Goal: Information Seeking & Learning: Learn about a topic

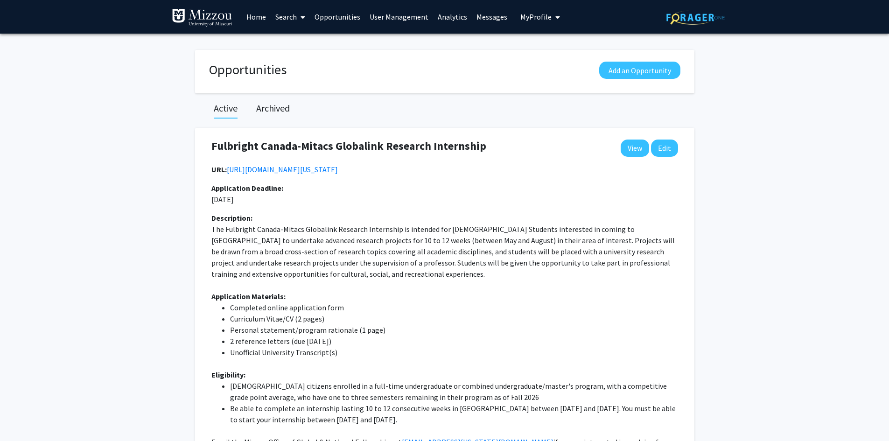
click at [326, 18] on link "Opportunities" at bounding box center [337, 16] width 55 height 33
click at [290, 16] on link "Search" at bounding box center [290, 16] width 39 height 33
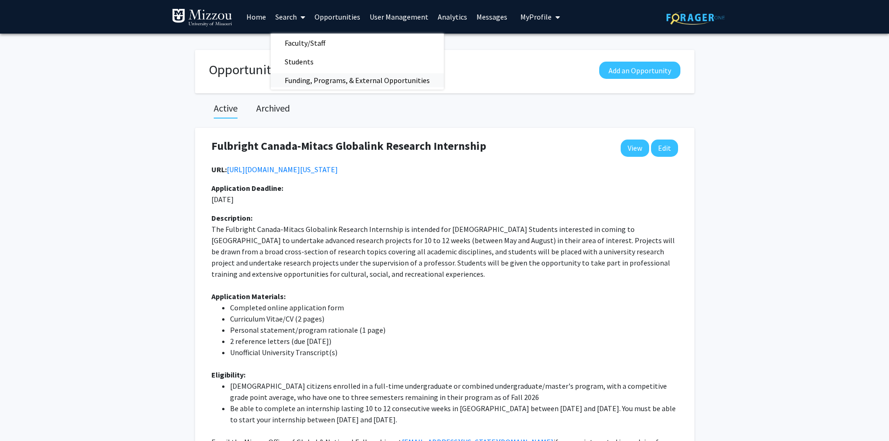
click at [287, 80] on span "Funding, Programs, & External Opportunities" at bounding box center [357, 80] width 173 height 19
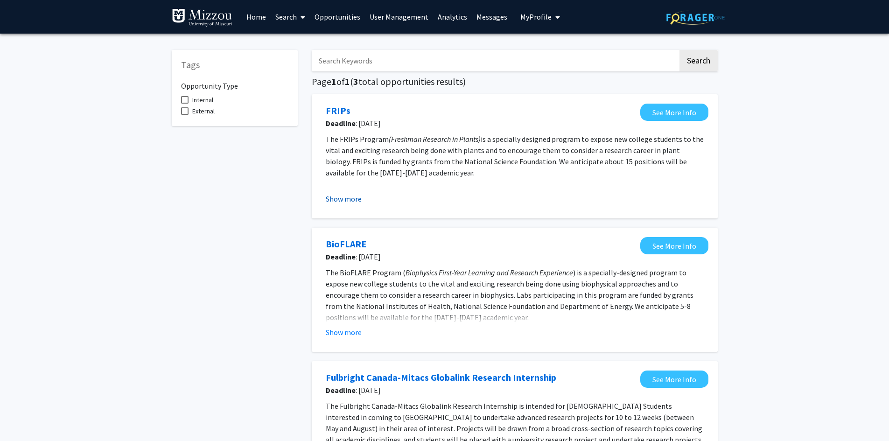
click at [340, 201] on button "Show more" at bounding box center [344, 198] width 36 height 11
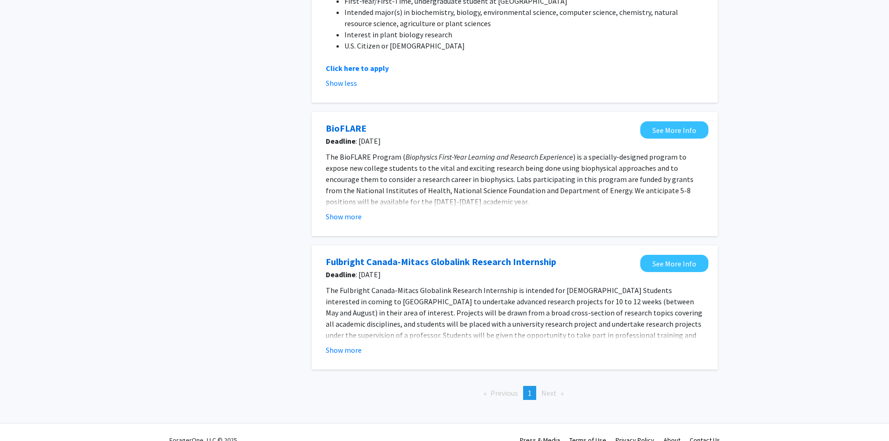
scroll to position [370, 0]
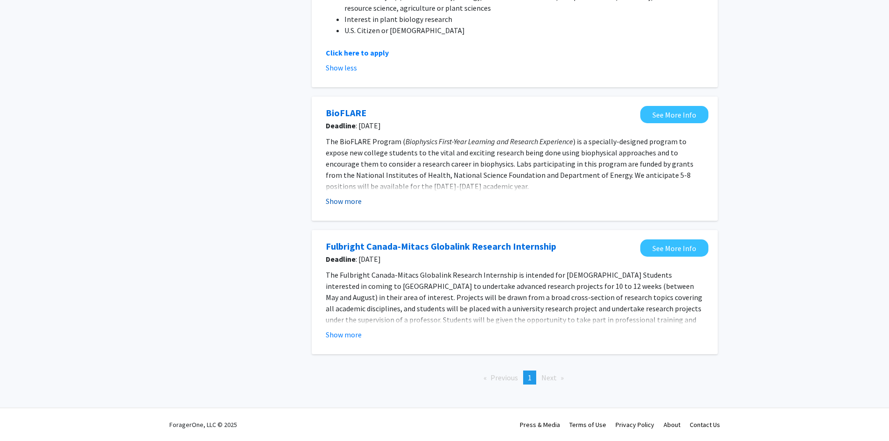
click at [338, 204] on button "Show more" at bounding box center [344, 201] width 36 height 11
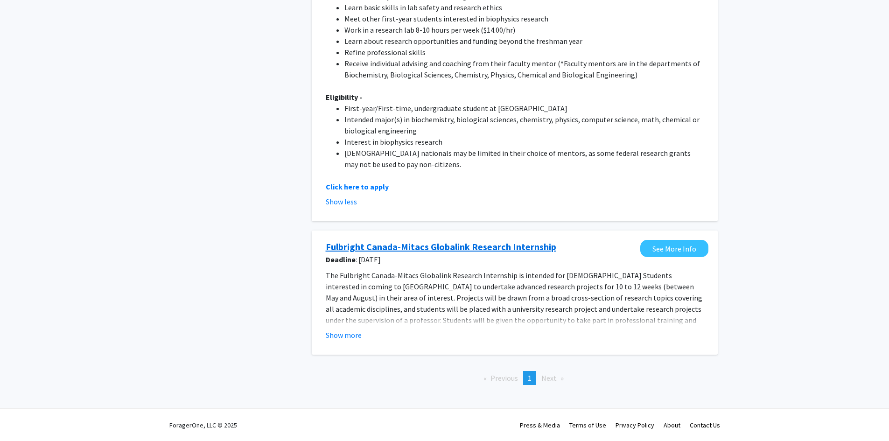
scroll to position [639, 0]
click at [330, 338] on button "Show more" at bounding box center [344, 334] width 36 height 11
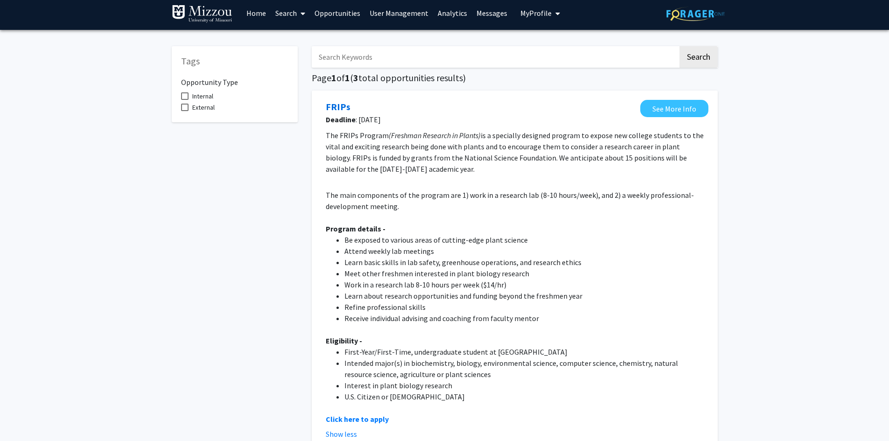
scroll to position [0, 0]
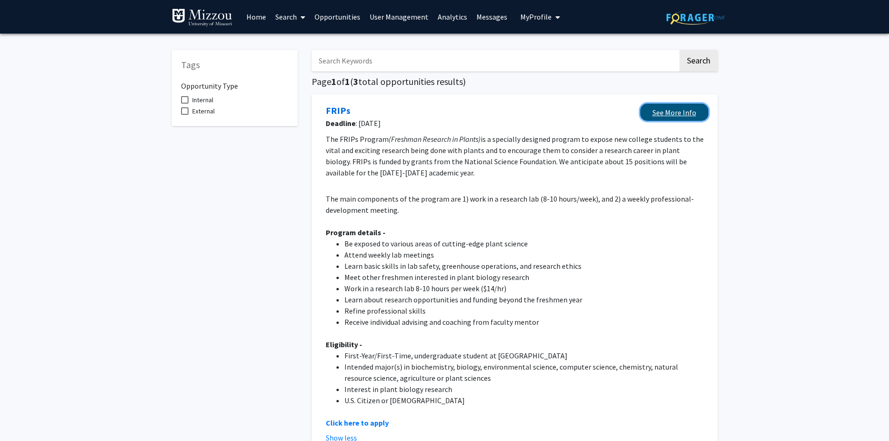
click at [658, 113] on link "See More Info" at bounding box center [674, 112] width 68 height 17
click at [346, 18] on link "Opportunities" at bounding box center [337, 16] width 55 height 33
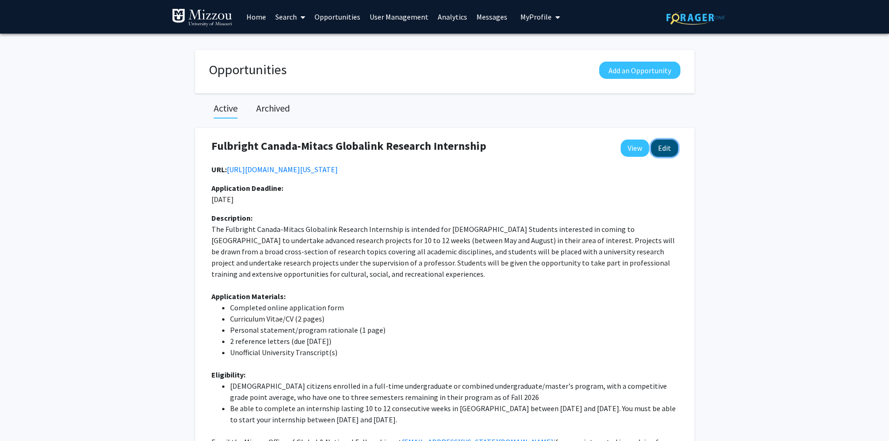
click at [665, 147] on button "Edit" at bounding box center [664, 148] width 27 height 17
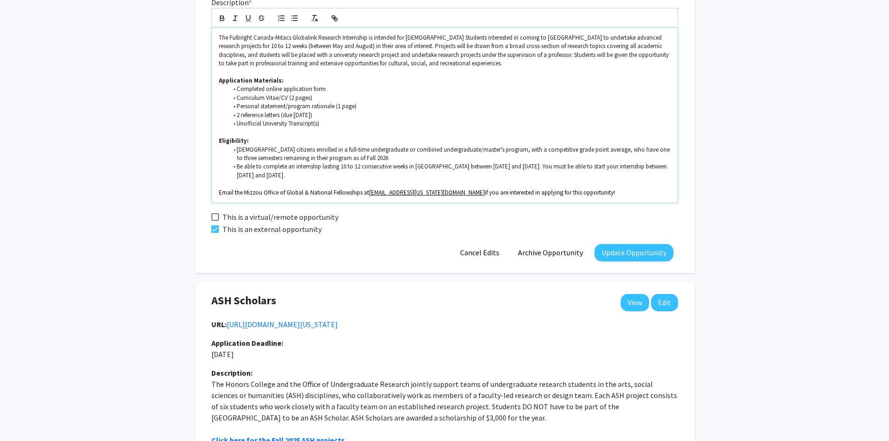
scroll to position [327, 0]
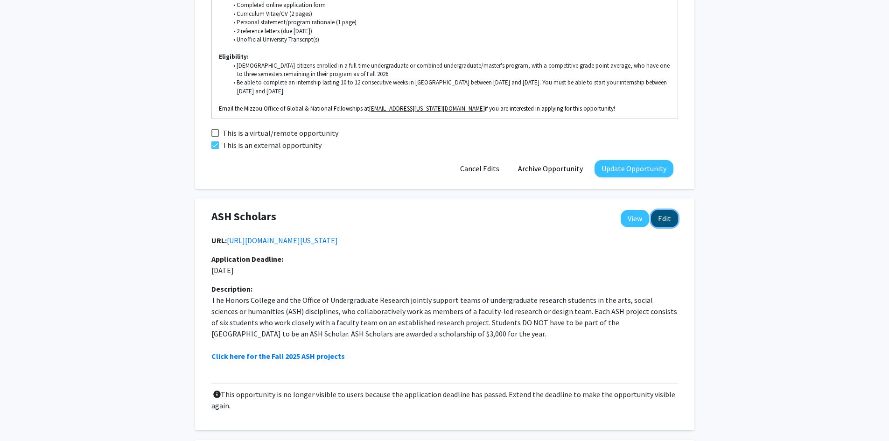
click at [666, 221] on button "Edit" at bounding box center [664, 218] width 27 height 17
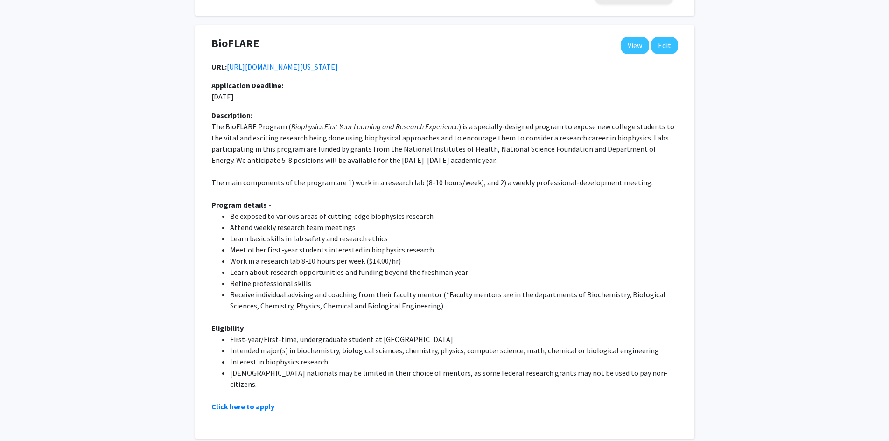
scroll to position [747, 0]
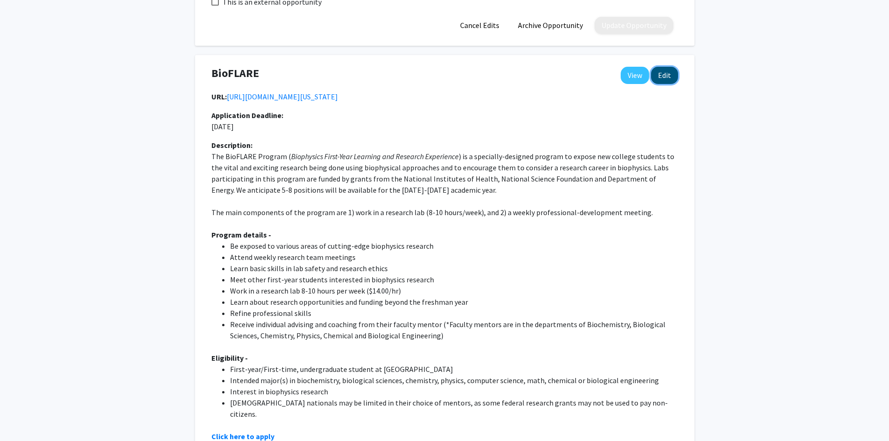
click at [664, 77] on button "Edit" at bounding box center [664, 75] width 27 height 17
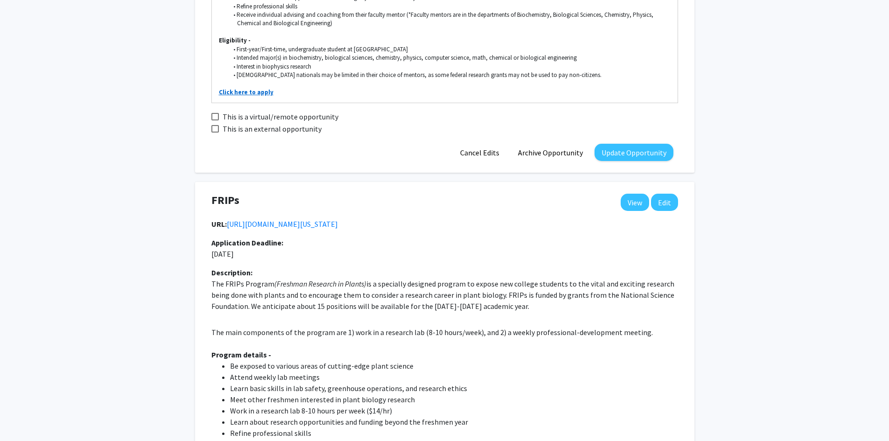
scroll to position [1073, 0]
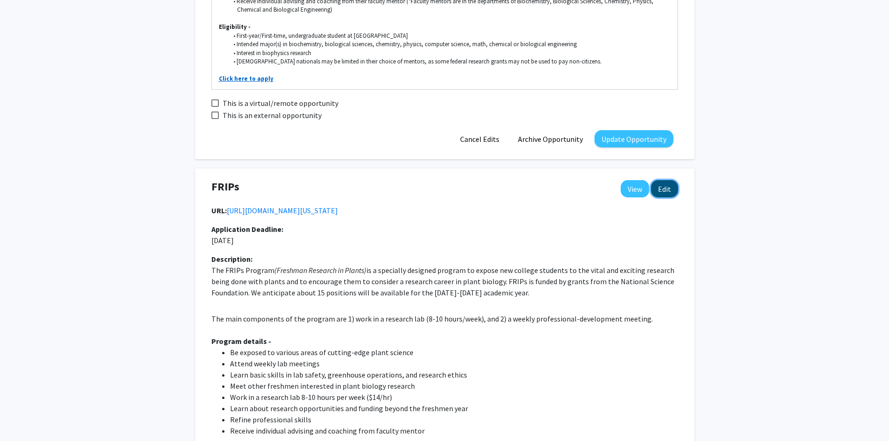
click at [662, 191] on button "Edit" at bounding box center [664, 188] width 27 height 17
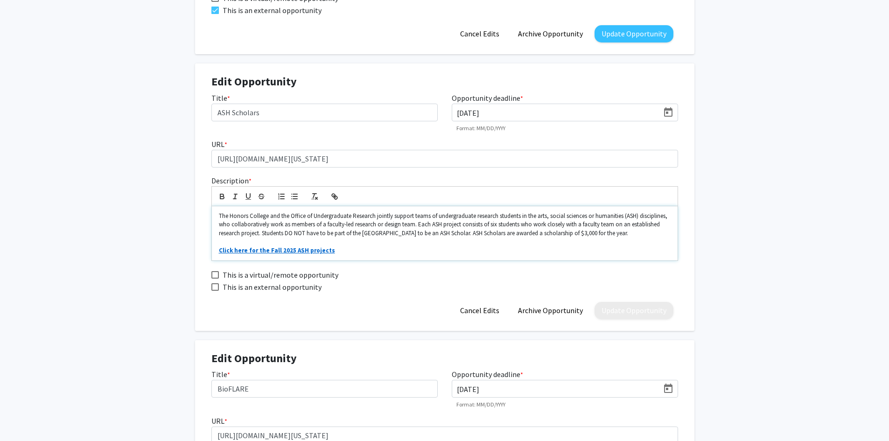
scroll to position [458, 0]
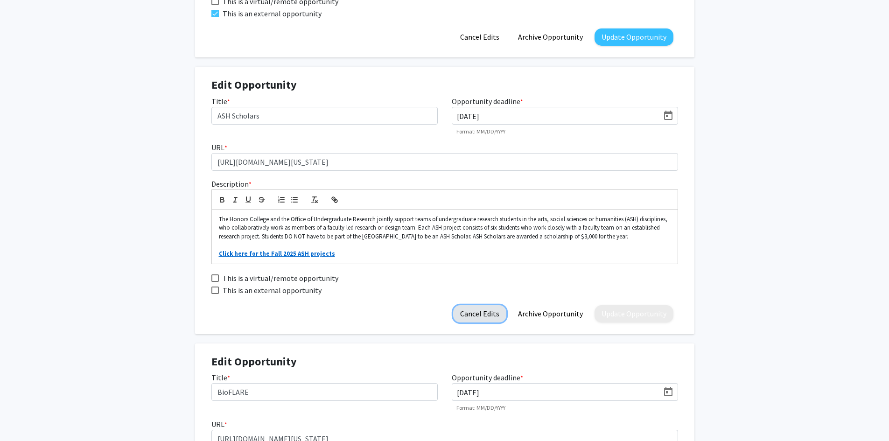
click at [474, 315] on button "Cancel Edits" at bounding box center [479, 313] width 53 height 17
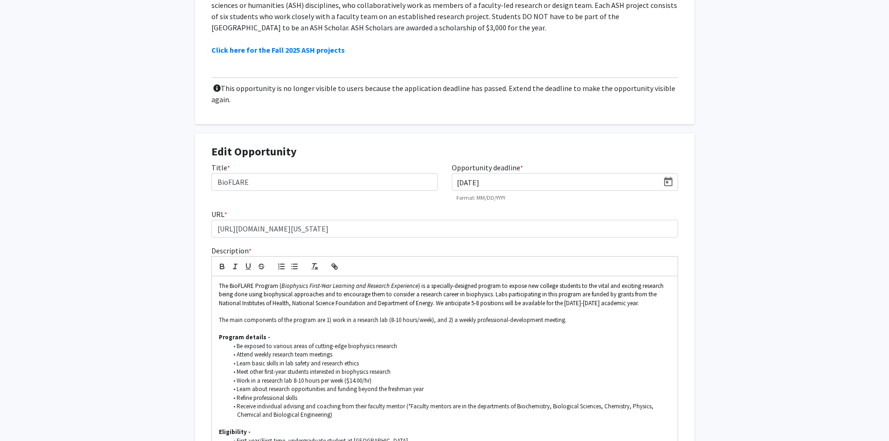
scroll to position [645, 0]
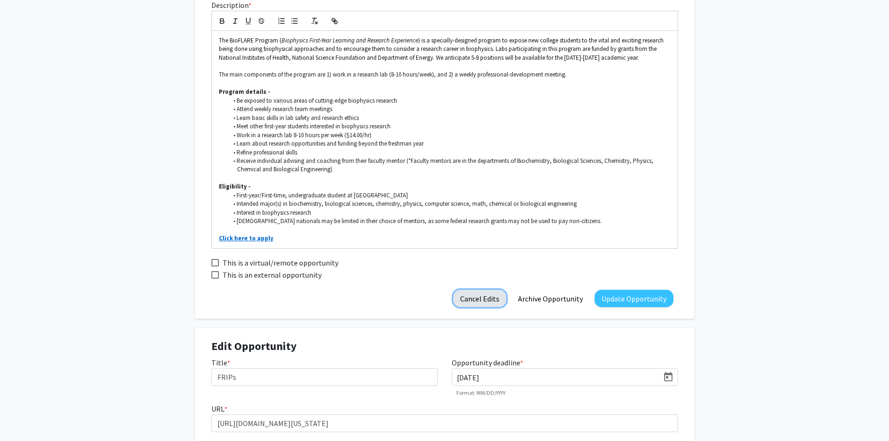
click at [476, 307] on button "Cancel Edits" at bounding box center [479, 298] width 53 height 17
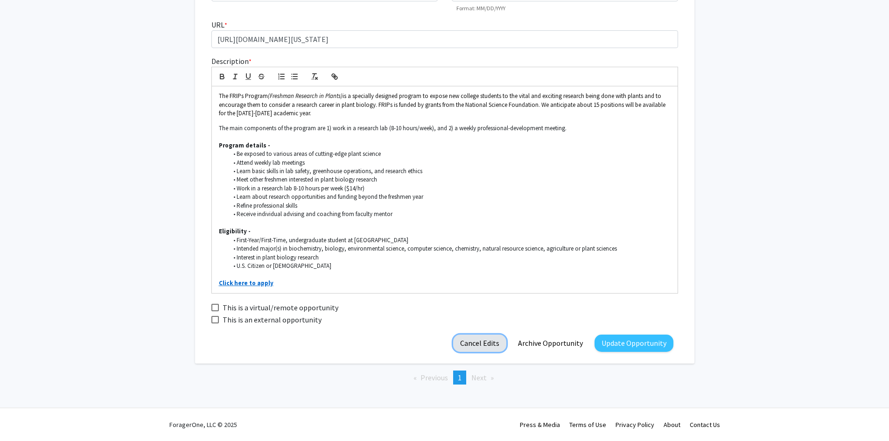
click at [476, 346] on button "Cancel Edits" at bounding box center [479, 343] width 53 height 17
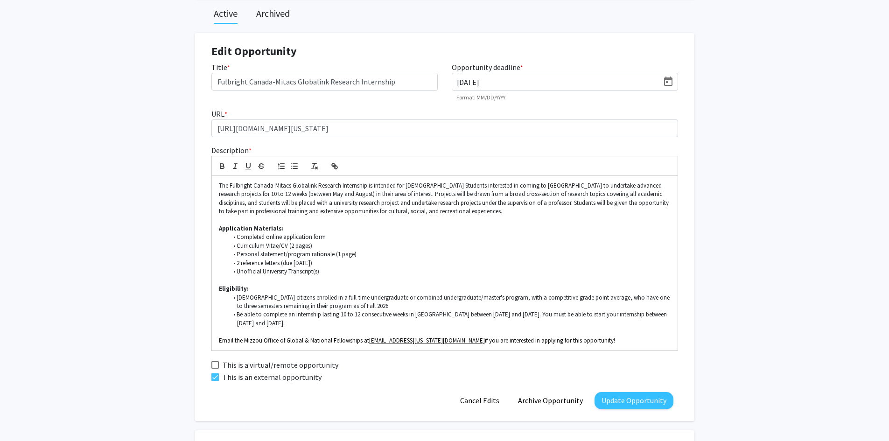
scroll to position [77, 0]
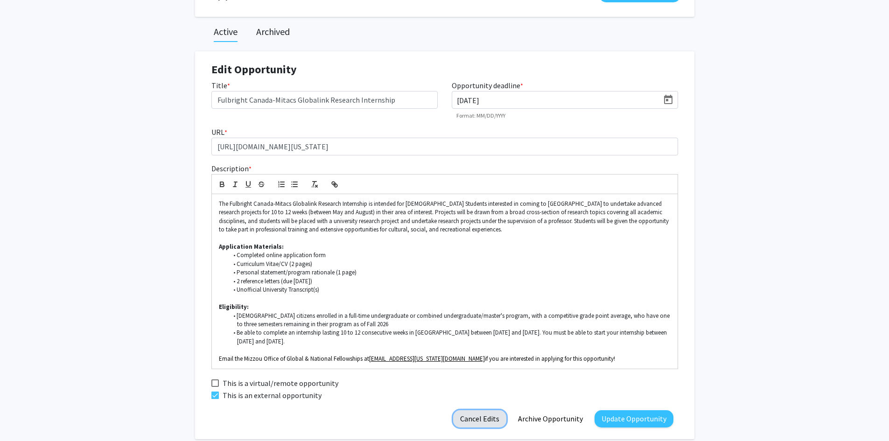
click at [472, 418] on button "Cancel Edits" at bounding box center [479, 418] width 53 height 17
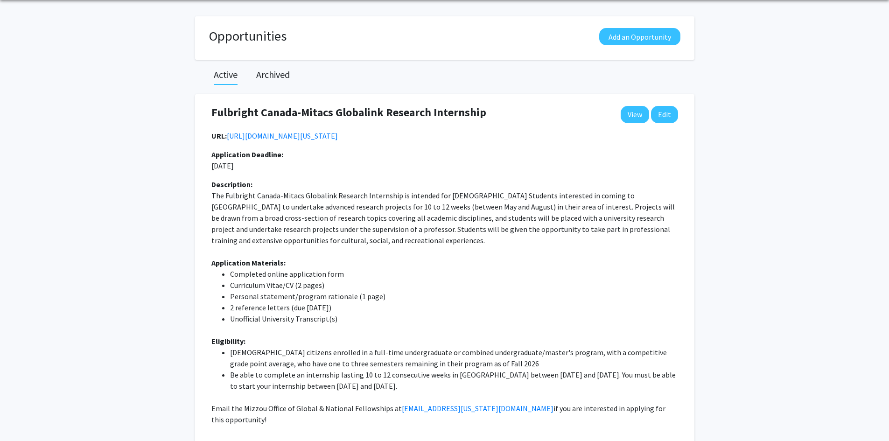
scroll to position [0, 0]
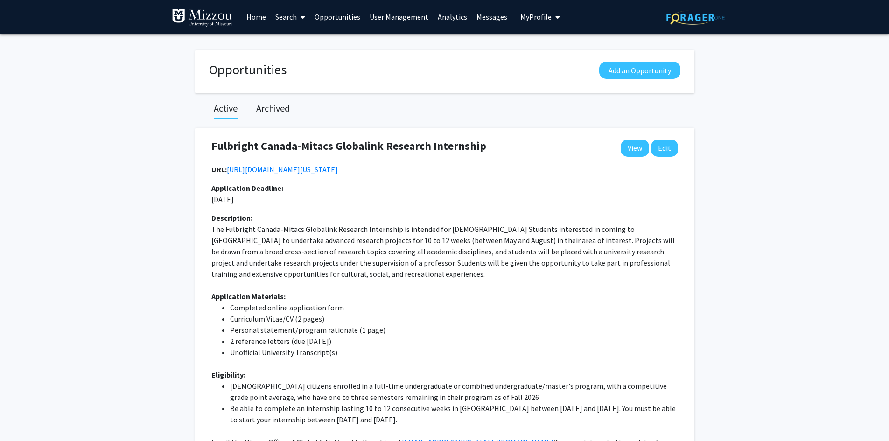
click at [292, 16] on link "Search" at bounding box center [290, 16] width 39 height 33
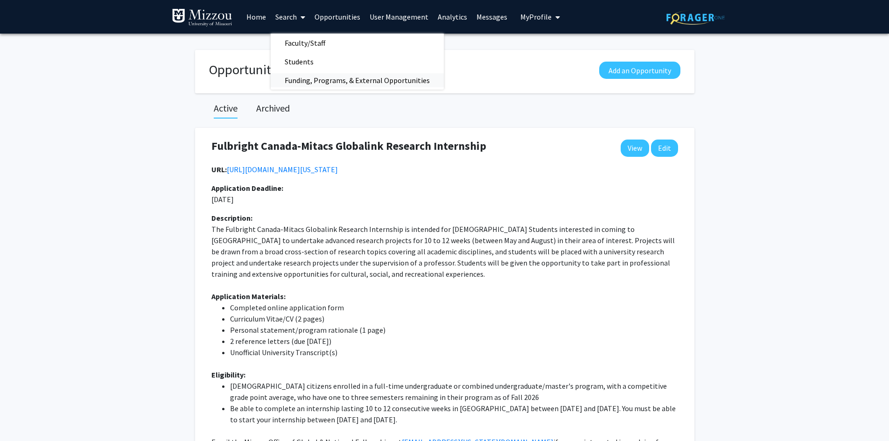
click at [298, 81] on span "Funding, Programs, & External Opportunities" at bounding box center [357, 80] width 173 height 19
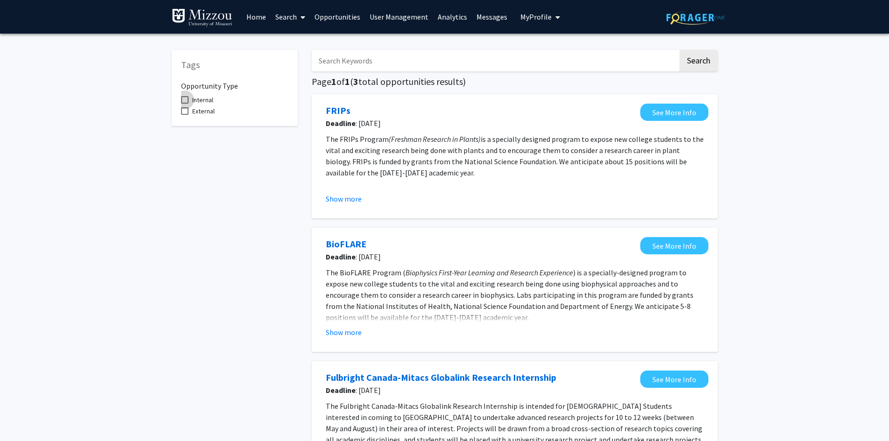
click at [205, 101] on span "Internal" at bounding box center [202, 99] width 21 height 11
click at [185, 104] on input "Internal" at bounding box center [184, 104] width 0 height 0
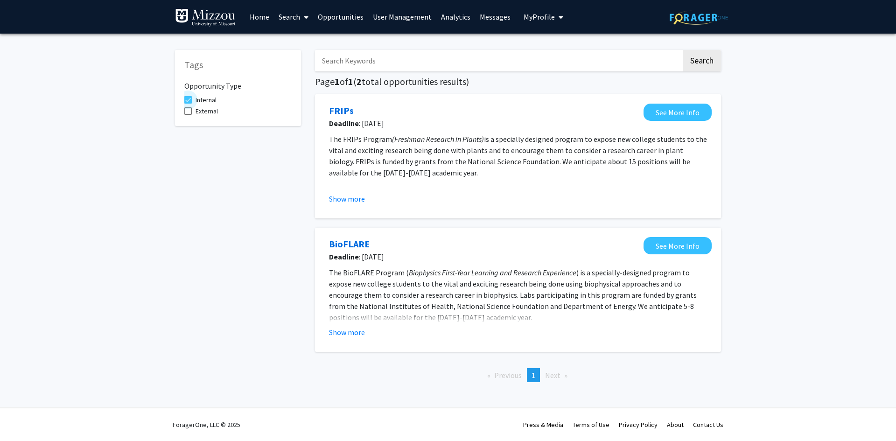
click at [189, 99] on span at bounding box center [187, 99] width 7 height 7
click at [188, 104] on input "Internal" at bounding box center [188, 104] width 0 height 0
checkbox input "false"
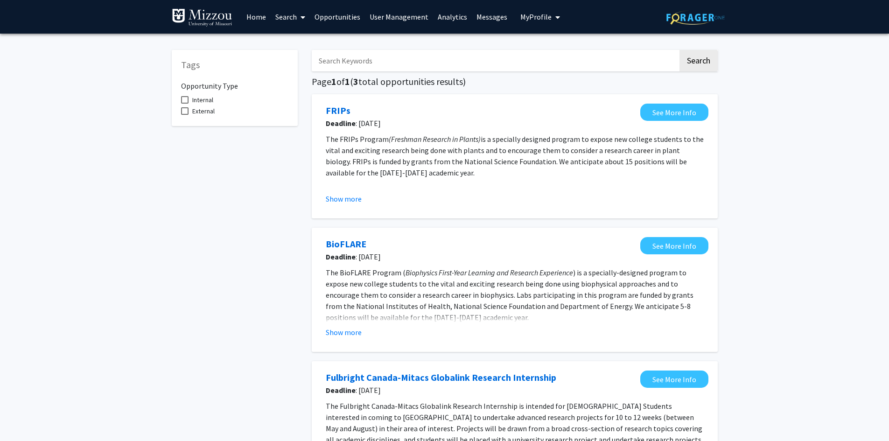
click at [188, 112] on span at bounding box center [184, 110] width 7 height 7
click at [185, 115] on input "External" at bounding box center [184, 115] width 0 height 0
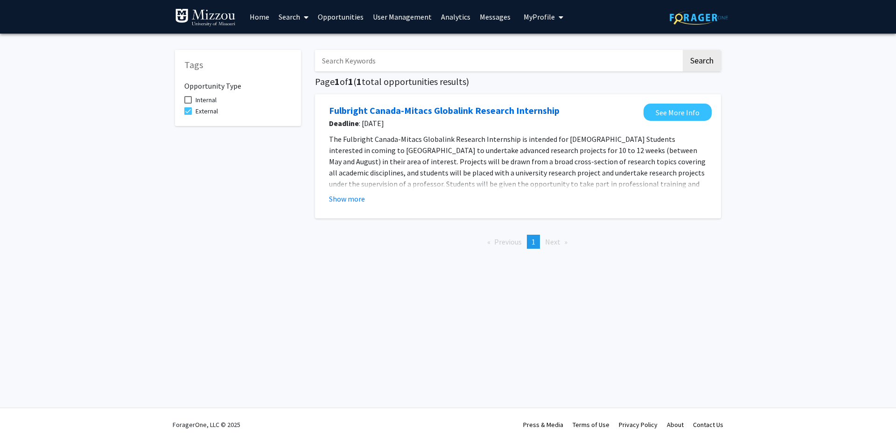
click at [189, 111] on span at bounding box center [187, 110] width 7 height 7
click at [188, 115] on input "External" at bounding box center [188, 115] width 0 height 0
checkbox input "false"
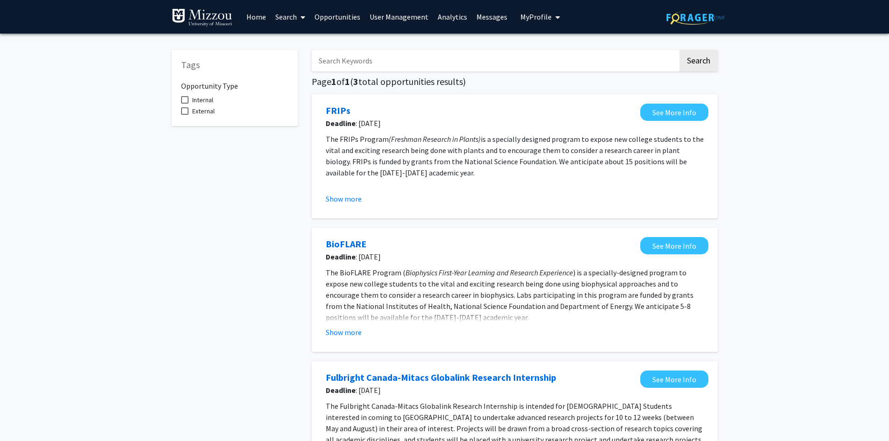
click at [122, 155] on div "Tags Opportunity Type Internal External Search Page 1 of 1 ( 3 total opportunit…" at bounding box center [444, 289] width 889 height 511
click at [531, 18] on span "My Profile" at bounding box center [535, 16] width 31 height 9
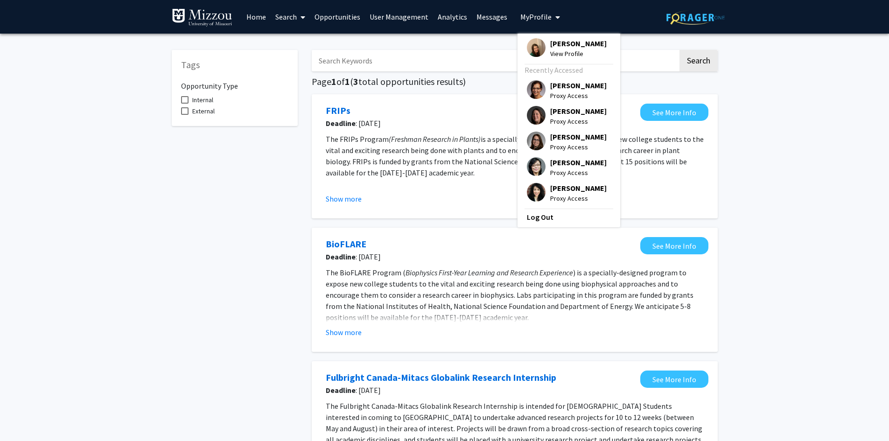
click at [551, 47] on span "[PERSON_NAME]" at bounding box center [578, 43] width 56 height 10
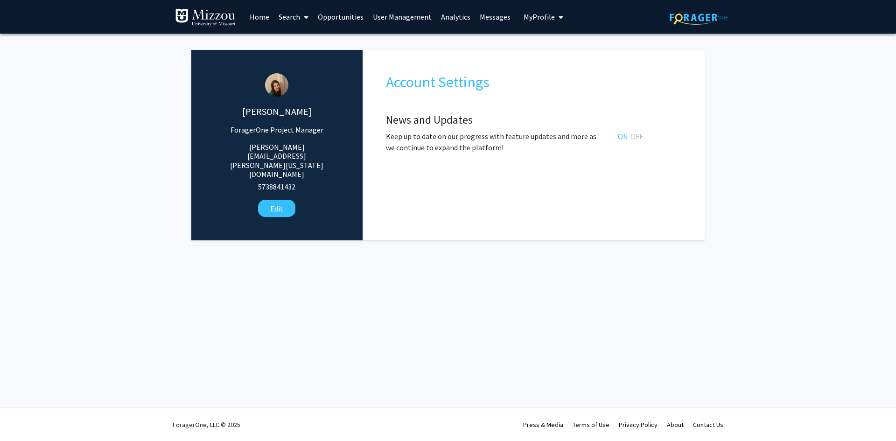
click at [339, 17] on link "Opportunities" at bounding box center [340, 16] width 55 height 33
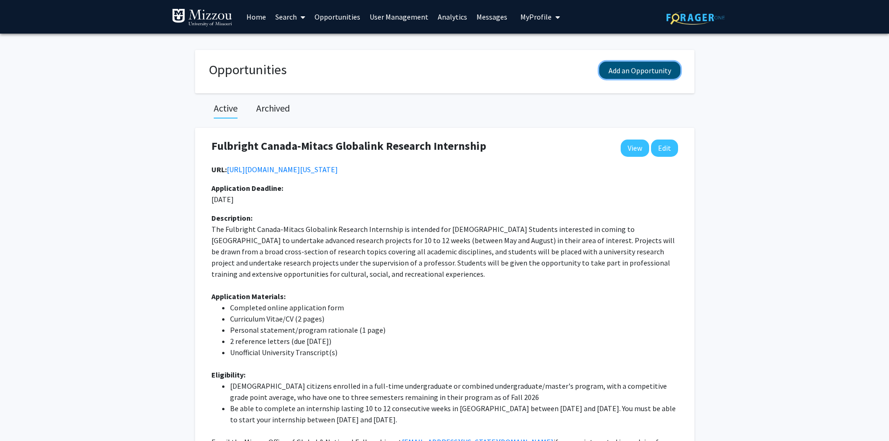
click at [628, 71] on button "Add an Opportunity" at bounding box center [639, 70] width 81 height 17
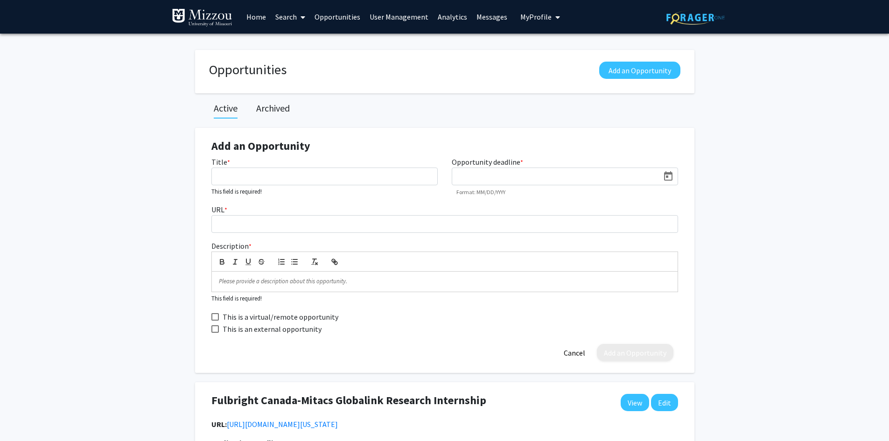
click at [386, 14] on link "User Management" at bounding box center [399, 16] width 68 height 33
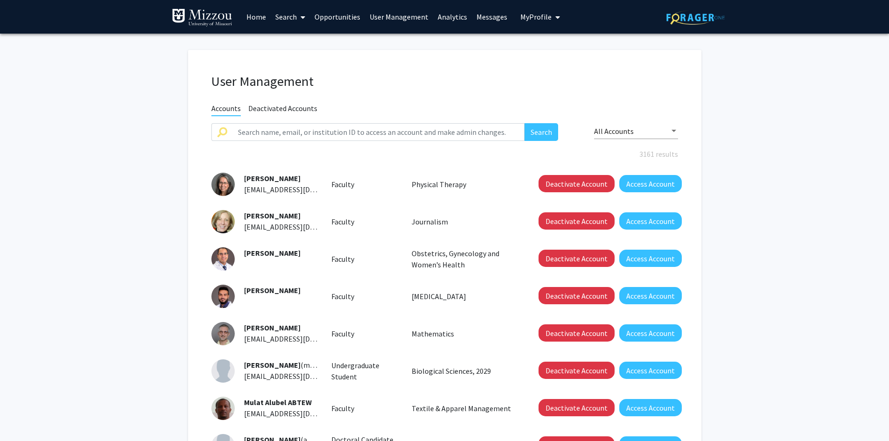
click at [449, 17] on link "Analytics" at bounding box center [452, 16] width 39 height 33
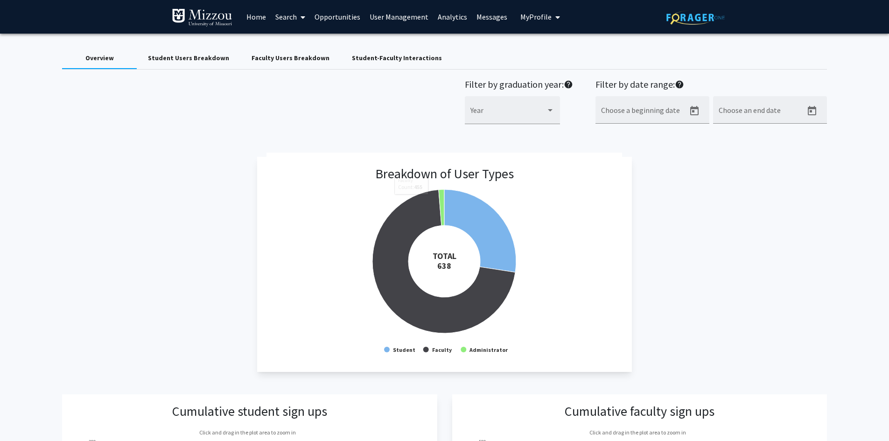
click at [783, 220] on div "Breakdown of User Types Created with Highcharts 9.3.3 TOTAL ​ 638 Student Facul…" at bounding box center [444, 265] width 764 height 216
click at [217, 58] on div "Student Users Breakdown" at bounding box center [188, 58] width 81 height 10
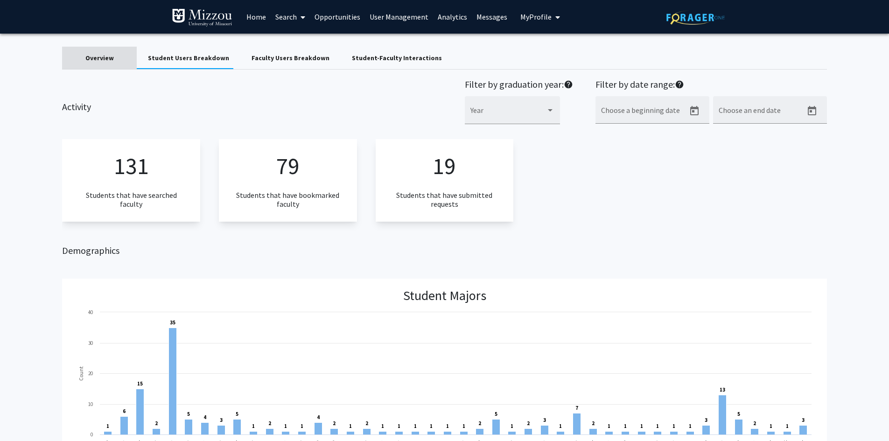
click at [92, 59] on div "Overview" at bounding box center [99, 58] width 28 height 10
